Goal: Transaction & Acquisition: Subscribe to service/newsletter

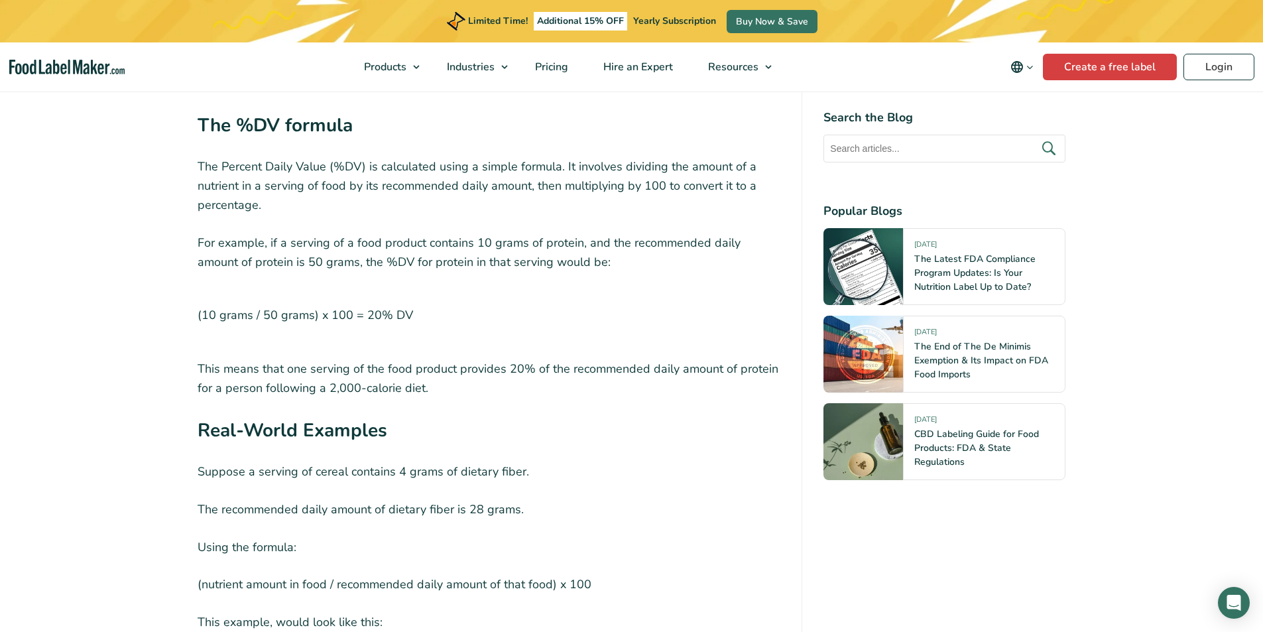
scroll to position [3779, 0]
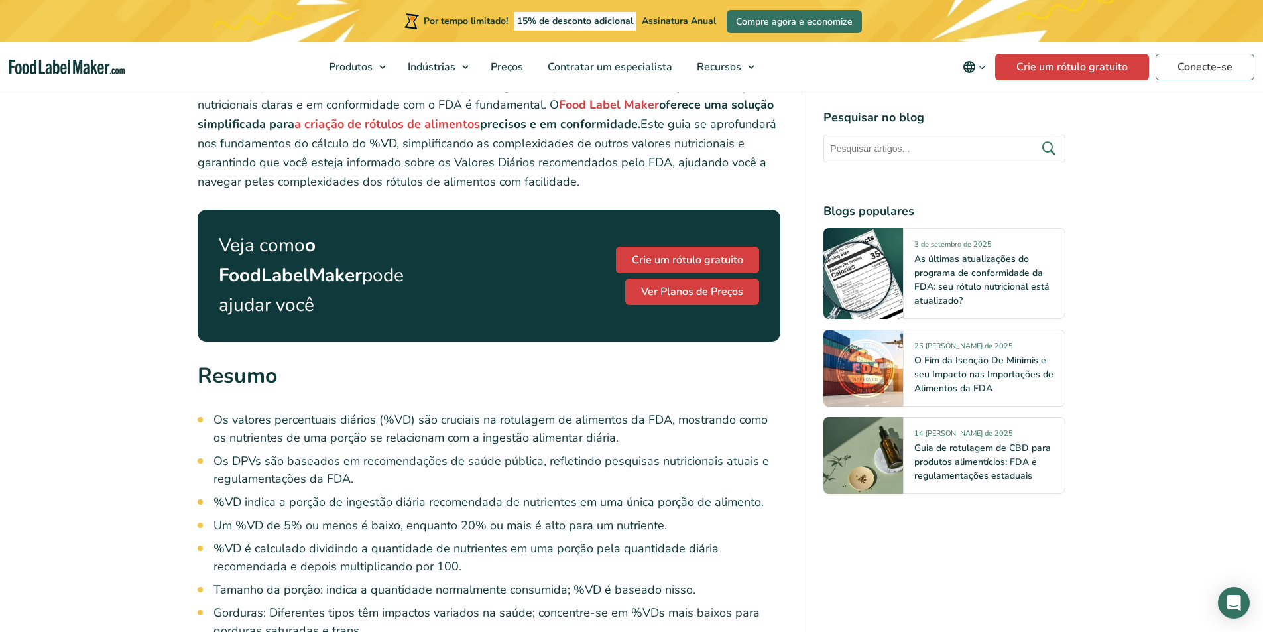
scroll to position [597, 0]
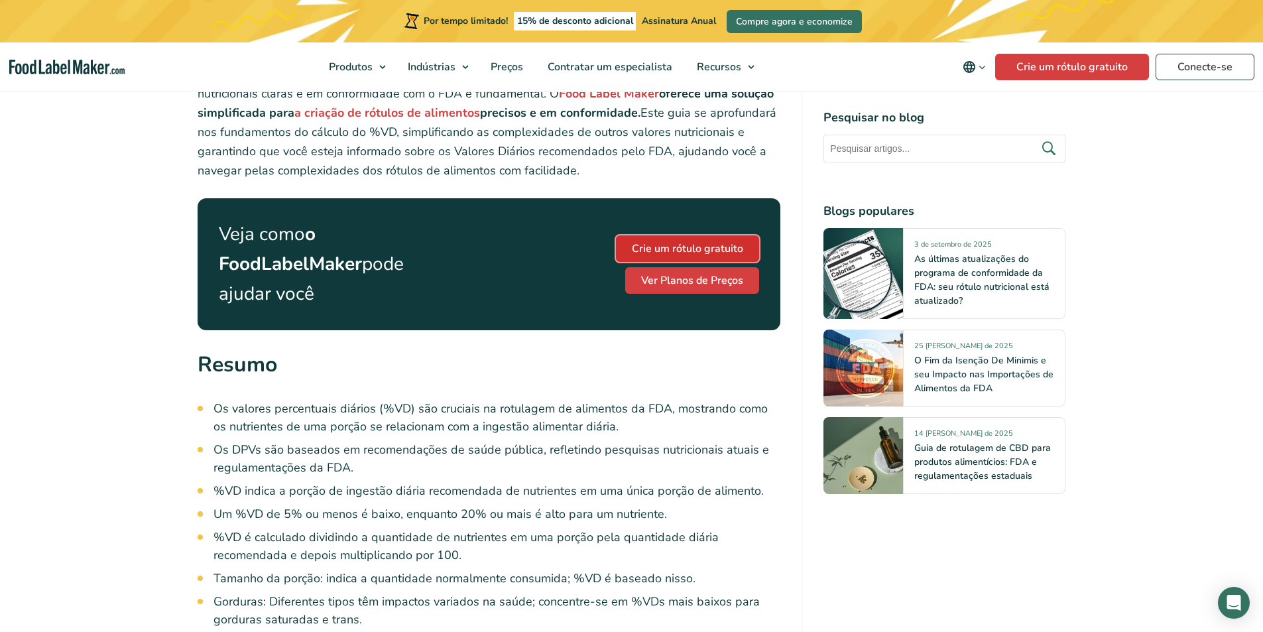
click at [632, 256] on font "Crie um rótulo gratuito" at bounding box center [687, 248] width 111 height 15
